Goal: Transaction & Acquisition: Obtain resource

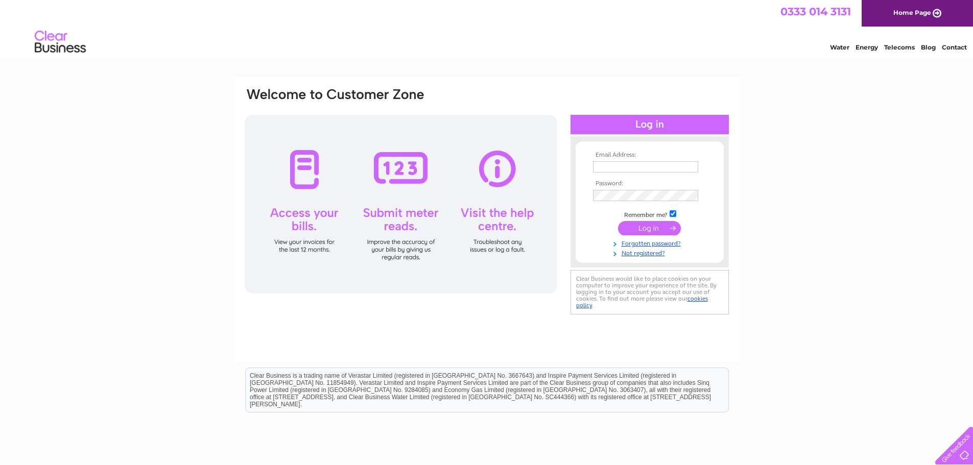
click at [623, 170] on input "text" at bounding box center [645, 166] width 105 height 11
type input "cate.moss@endclothing.com"
click at [661, 230] on input "submit" at bounding box center [649, 228] width 63 height 14
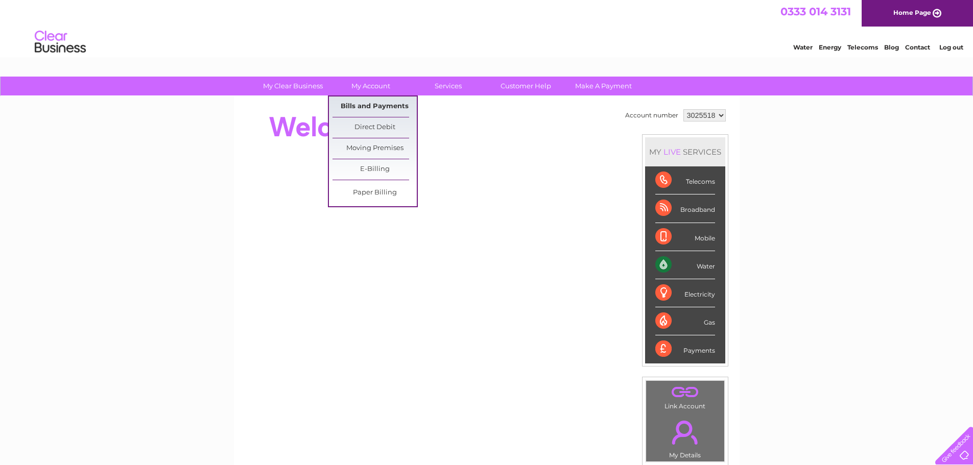
click at [396, 108] on link "Bills and Payments" at bounding box center [375, 107] width 84 height 20
click at [396, 103] on link "Bills and Payments" at bounding box center [375, 107] width 84 height 20
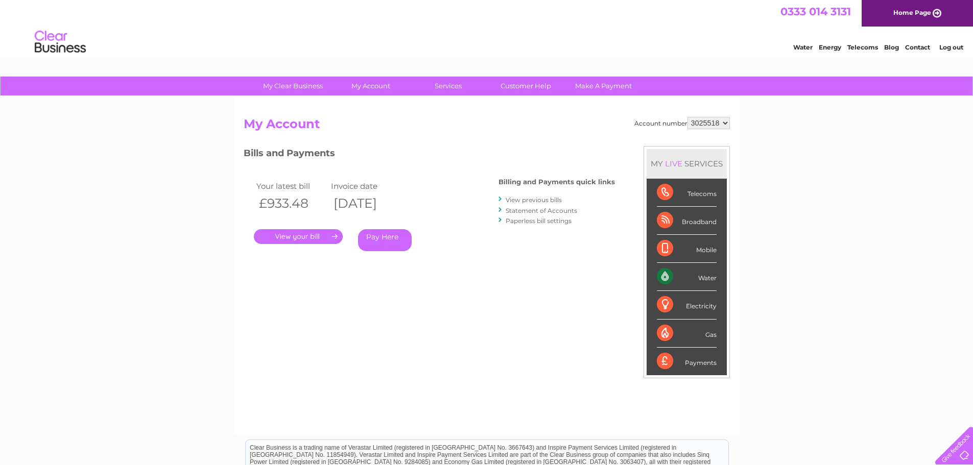
click at [302, 237] on link "." at bounding box center [298, 236] width 89 height 15
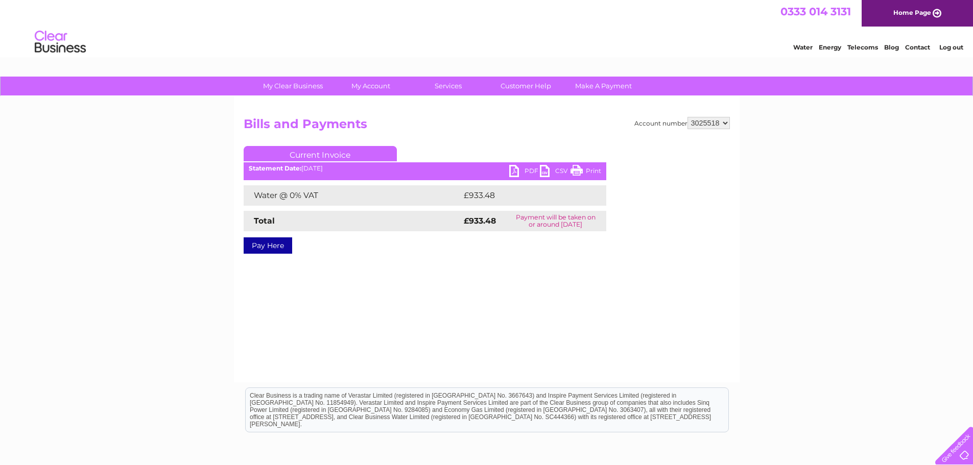
click at [516, 171] on link "PDF" at bounding box center [524, 172] width 31 height 15
